Goal: Task Accomplishment & Management: Manage account settings

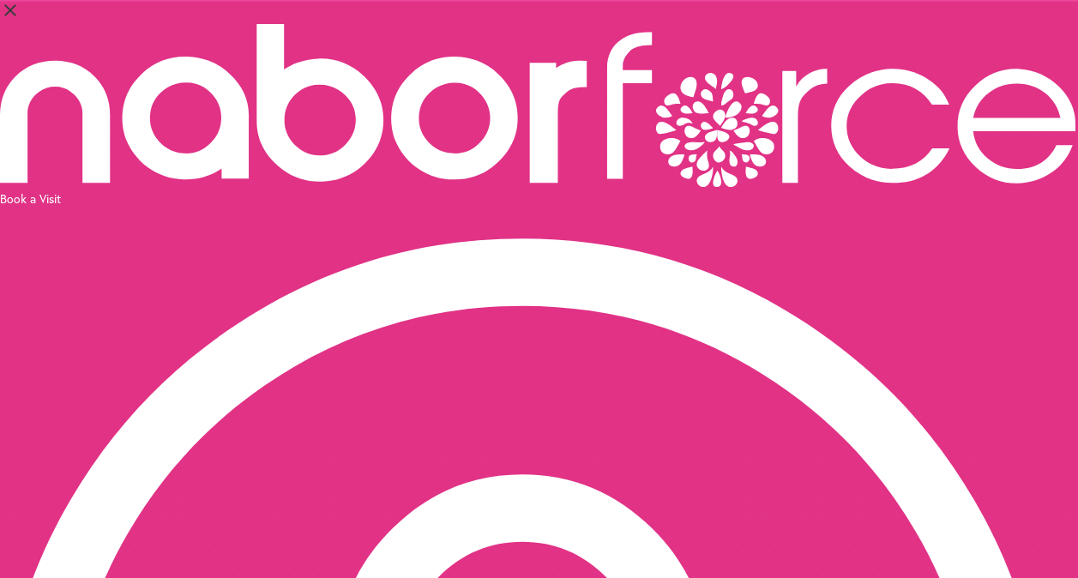
select select "*"
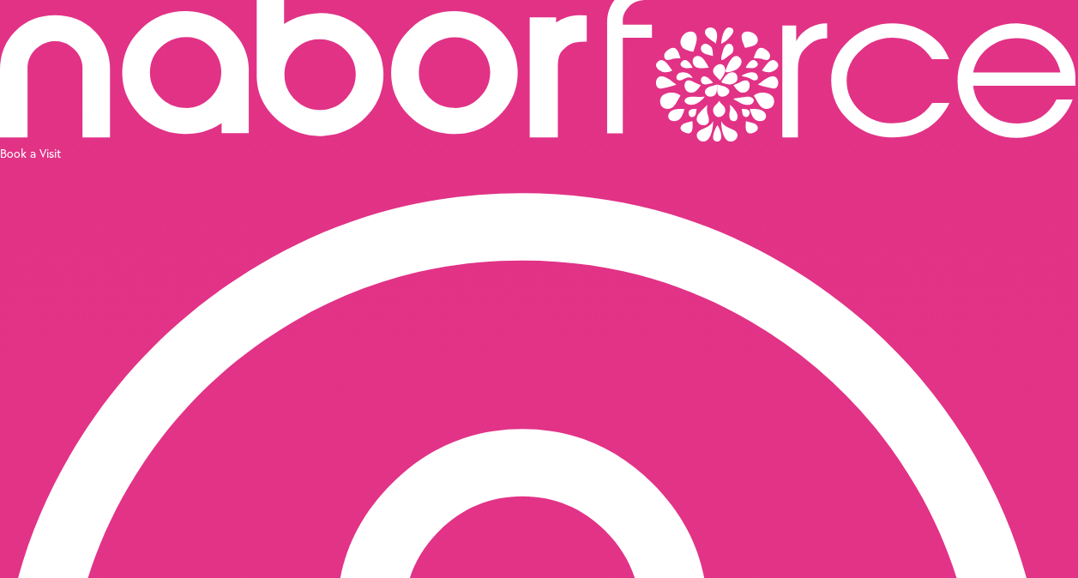
scroll to position [0, 409]
